Goal: Transaction & Acquisition: Subscribe to service/newsletter

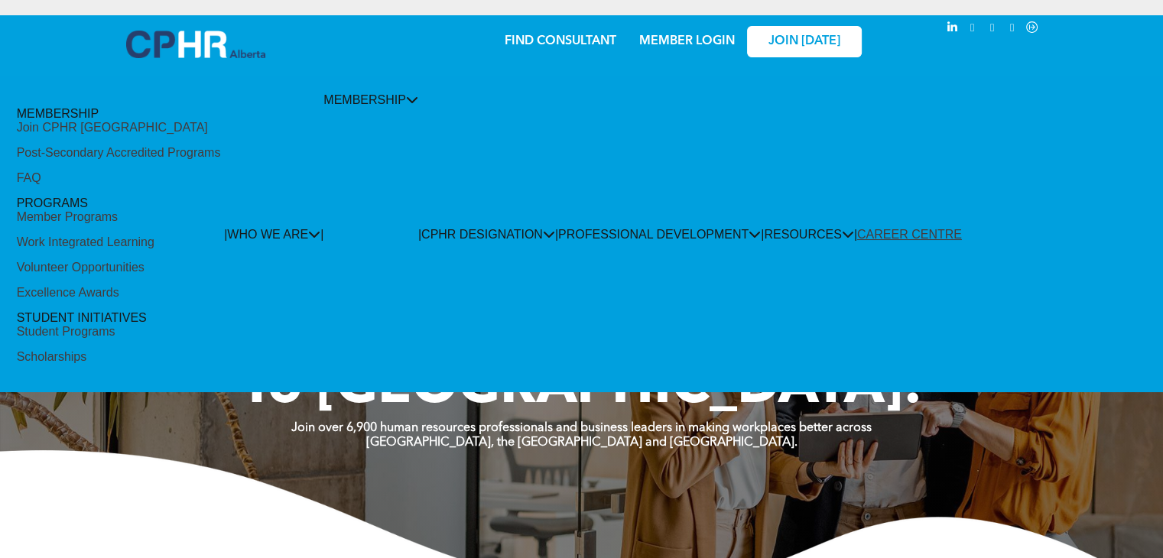
click at [107, 135] on div "Join CPHR [GEOGRAPHIC_DATA]" at bounding box center [112, 128] width 191 height 14
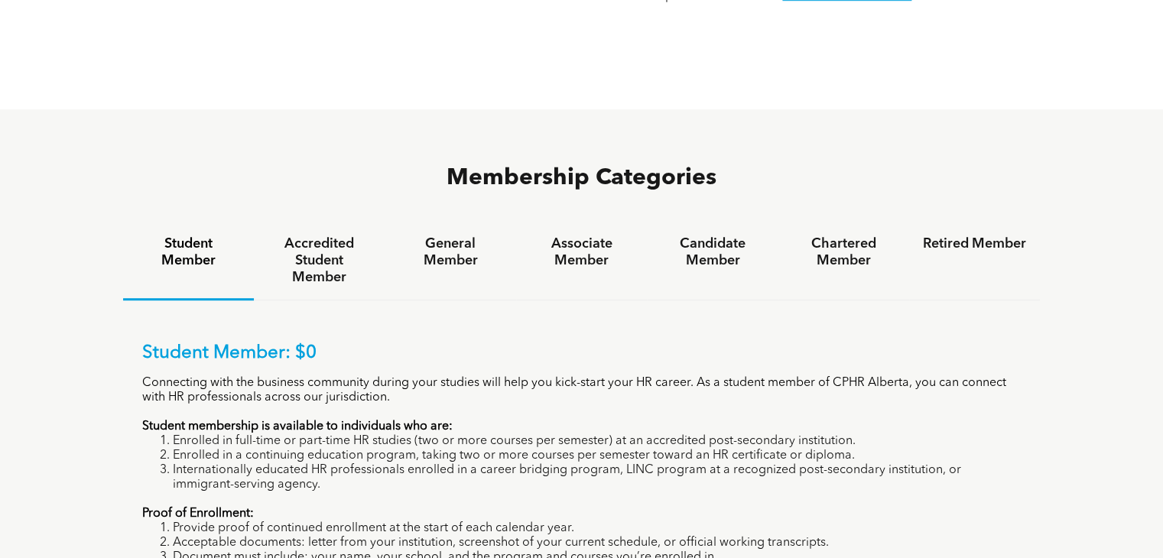
scroll to position [903, 0]
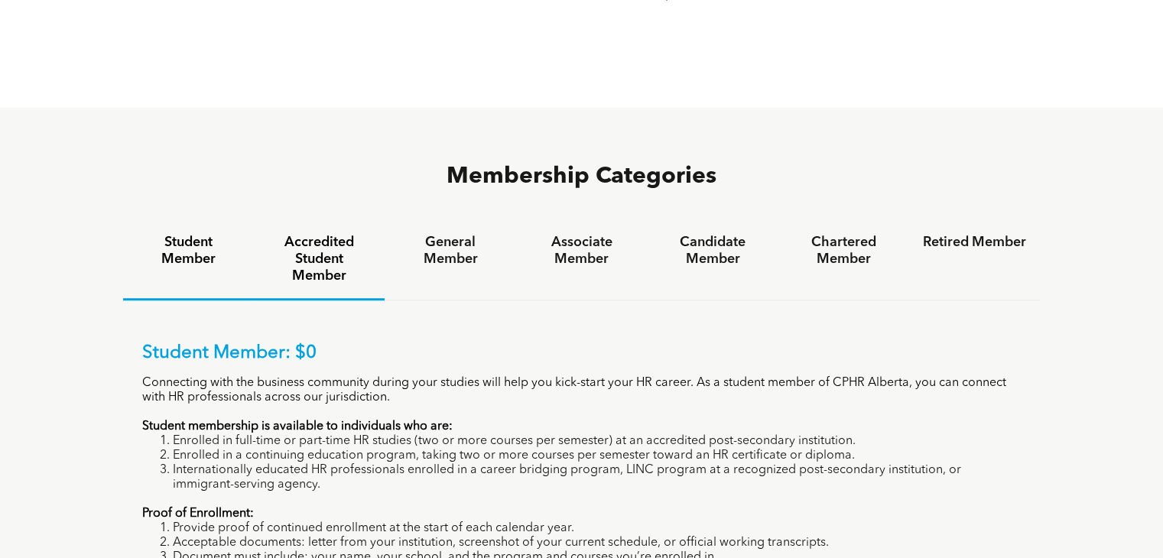
click at [312, 234] on h4 "Accredited Student Member" at bounding box center [319, 259] width 103 height 50
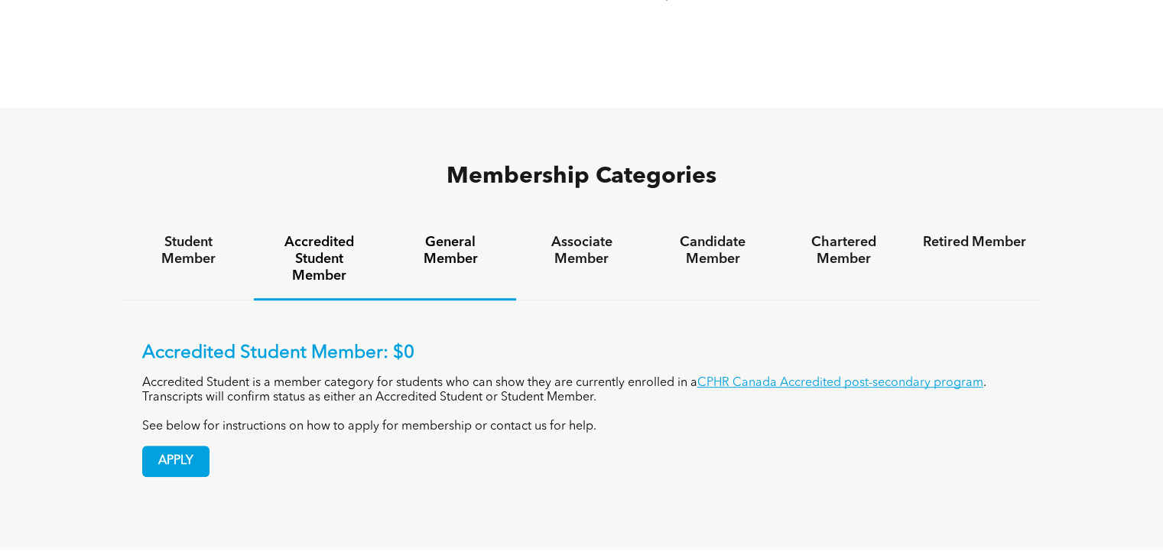
click at [489, 234] on h4 "General Member" at bounding box center [449, 251] width 103 height 34
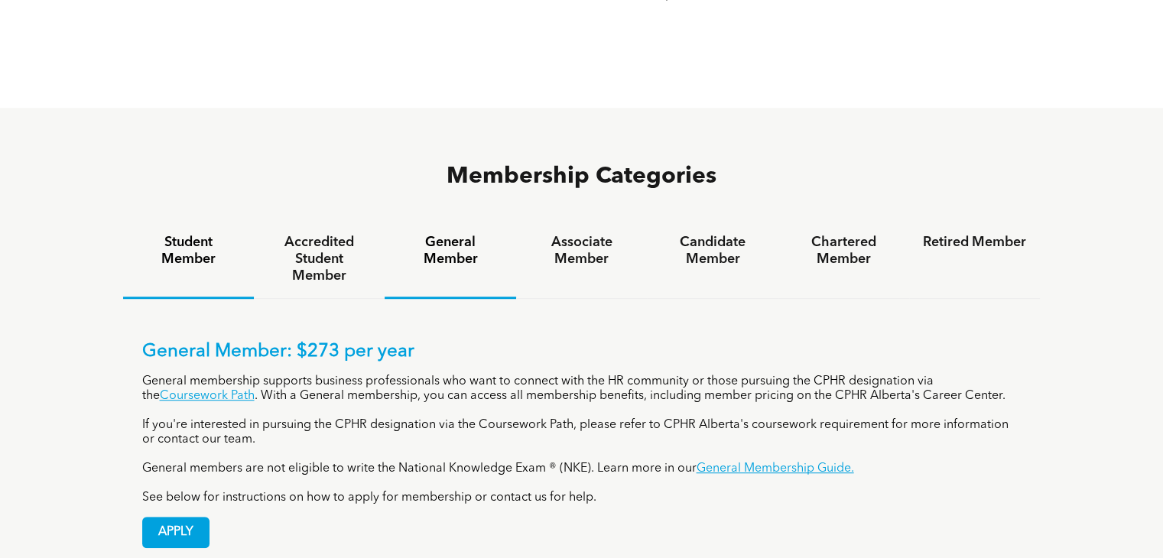
click at [226, 234] on h4 "Student Member" at bounding box center [188, 251] width 103 height 34
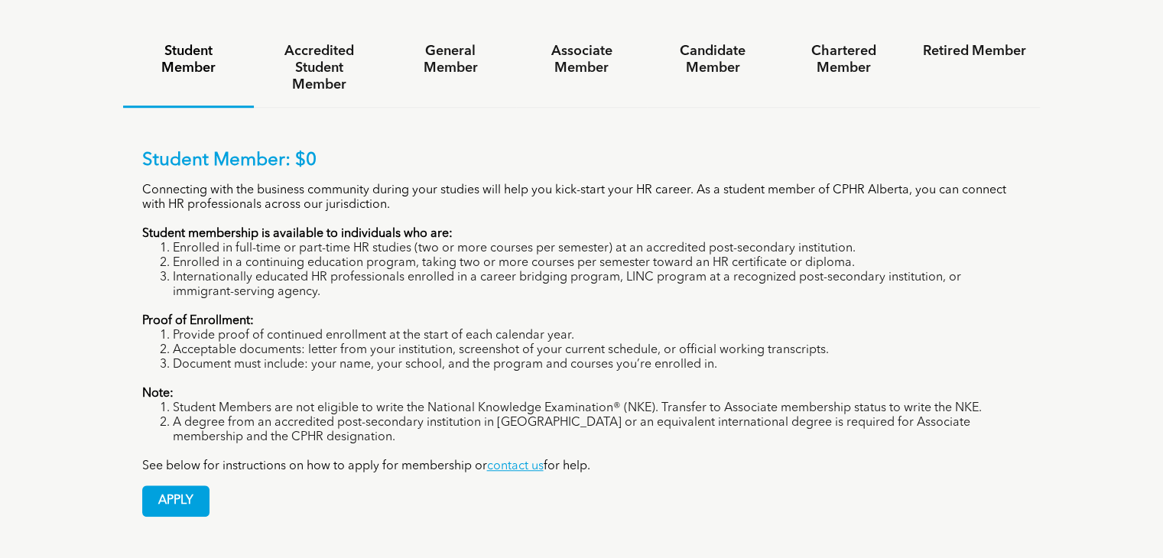
scroll to position [1096, 0]
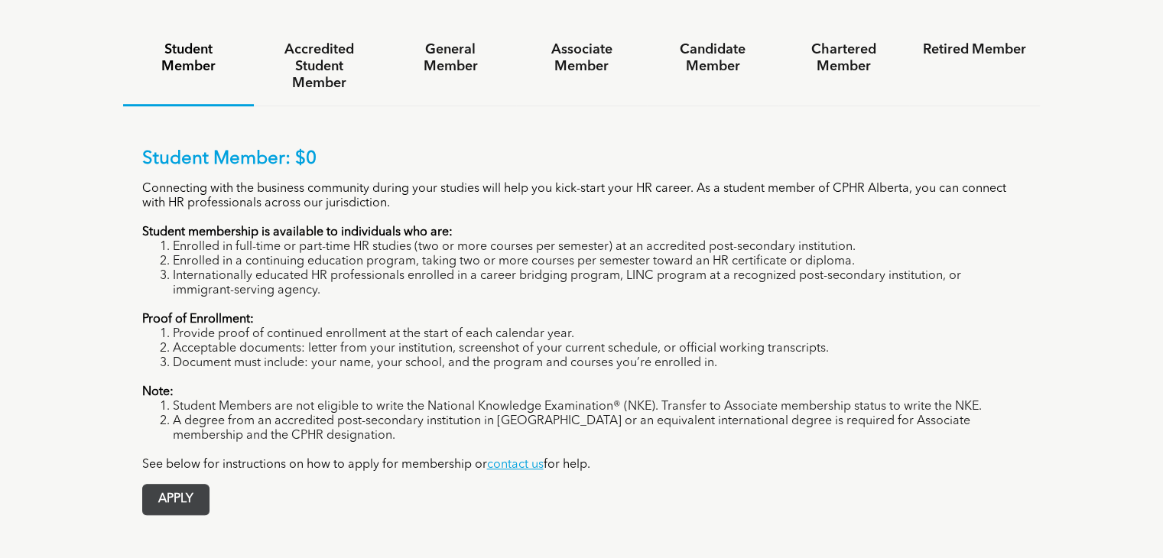
click at [157, 485] on span "APPLY" at bounding box center [176, 500] width 66 height 30
